Goal: Use online tool/utility: Utilize a website feature to perform a specific function

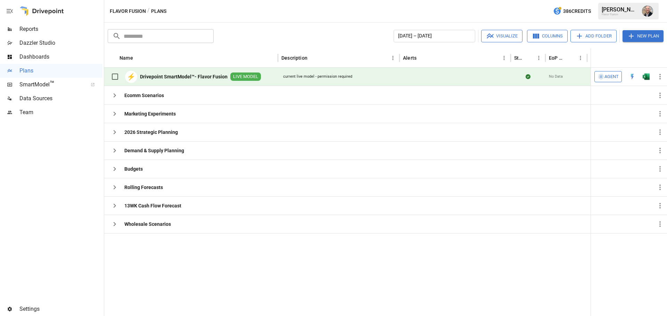
click at [614, 75] on span "Agent" at bounding box center [611, 77] width 14 height 8
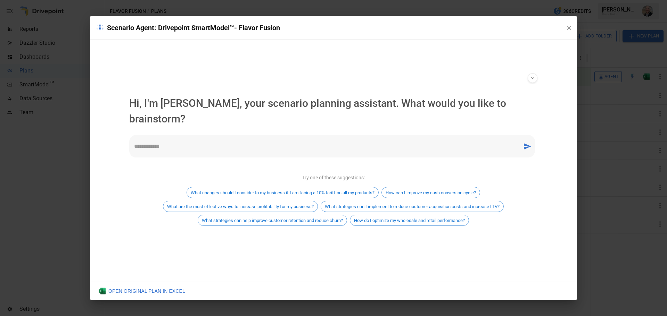
drag, startPoint x: 204, startPoint y: 140, endPoint x: 210, endPoint y: 135, distance: 7.2
click at [206, 142] on textarea at bounding box center [325, 146] width 383 height 8
type textarea "**********"
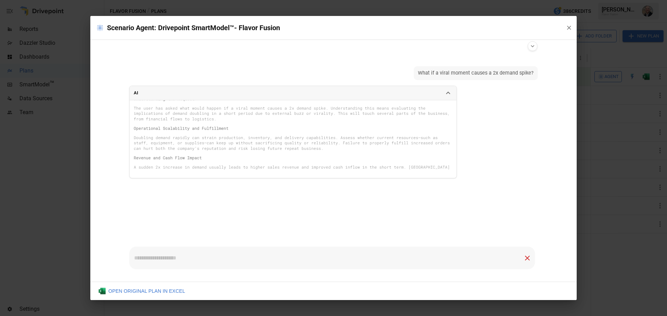
scroll to position [18, 0]
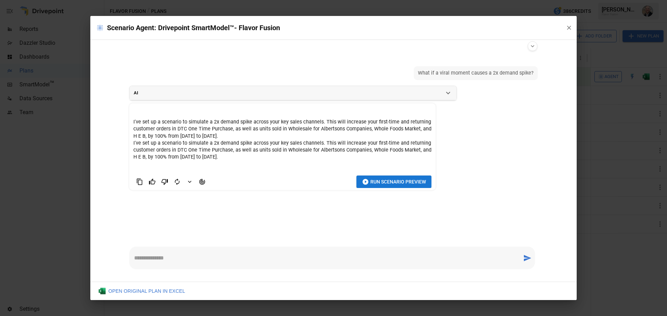
click at [376, 180] on span "Run Scenario Preview" at bounding box center [398, 182] width 56 height 9
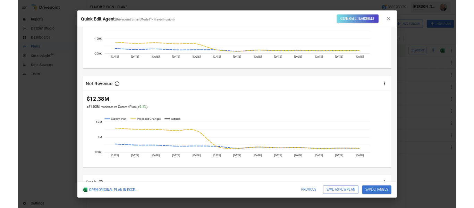
scroll to position [5, 0]
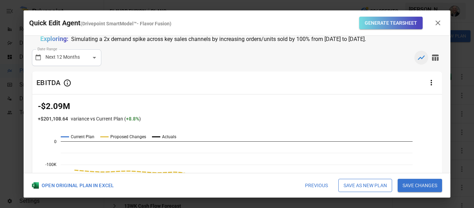
click at [62, 24] on span "Quick Edit Agent" at bounding box center [54, 23] width 51 height 8
